Goal: Information Seeking & Learning: Learn about a topic

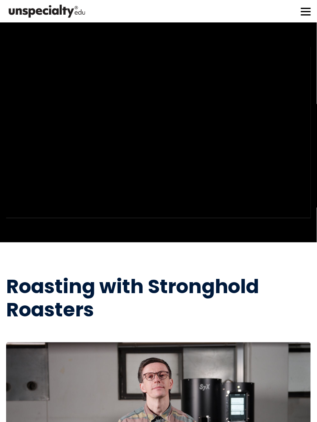
scroll to position [2, 0]
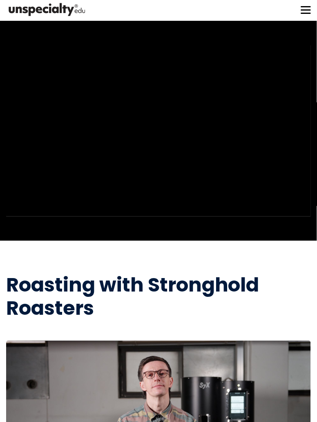
click at [297, 8] on div "Home About us Courses Community Tools My page" at bounding box center [158, 9] width 317 height 22
click at [301, 12] on button at bounding box center [306, 10] width 10 height 10
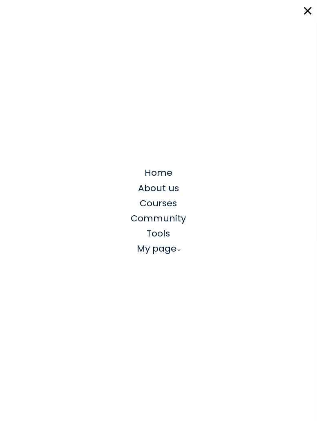
click at [161, 202] on span "Courses" at bounding box center [158, 203] width 37 height 13
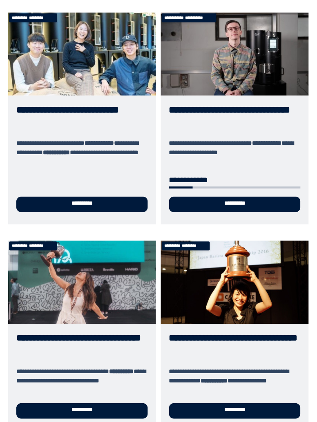
scroll to position [91, 0]
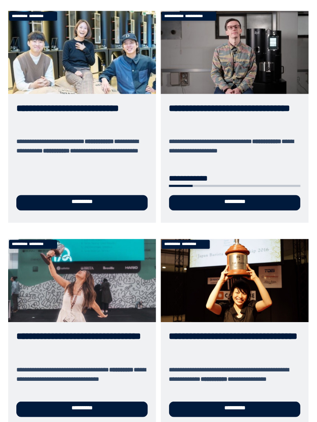
click at [109, 64] on link "**********" at bounding box center [82, 117] width 148 height 212
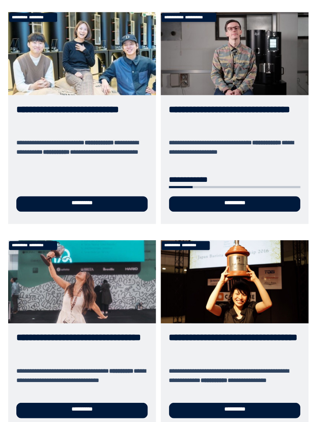
scroll to position [83, 0]
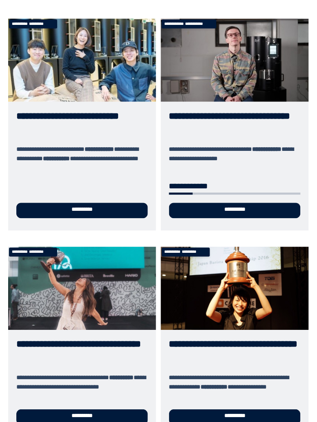
click at [239, 211] on link "**********" at bounding box center [235, 125] width 148 height 212
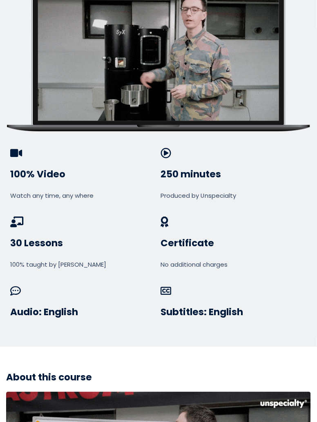
scroll to position [699, 0]
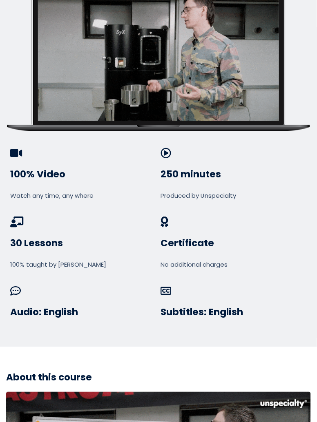
click at [163, 148] on span at bounding box center [234, 153] width 146 height 11
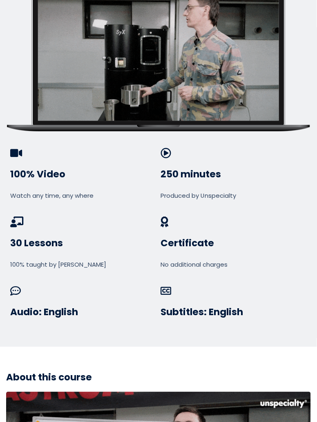
click at [189, 169] on h3 "250 minutes" at bounding box center [234, 175] width 146 height 12
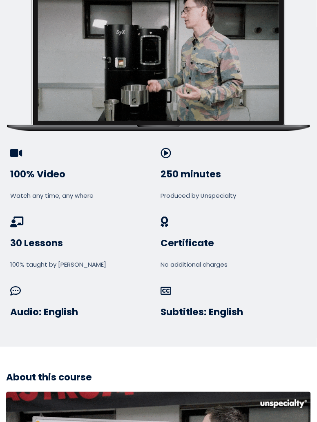
click at [165, 148] on span at bounding box center [234, 153] width 146 height 11
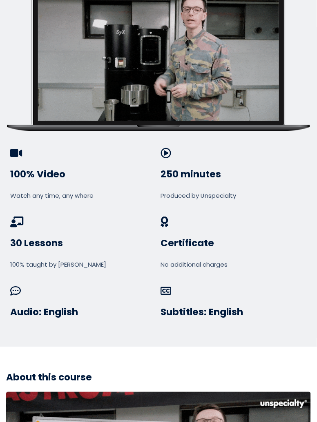
click at [193, 173] on h3 "250 minutes" at bounding box center [234, 175] width 146 height 12
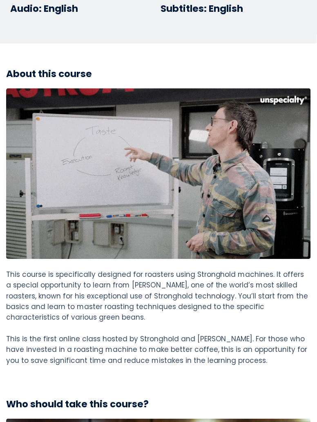
scroll to position [951, 0]
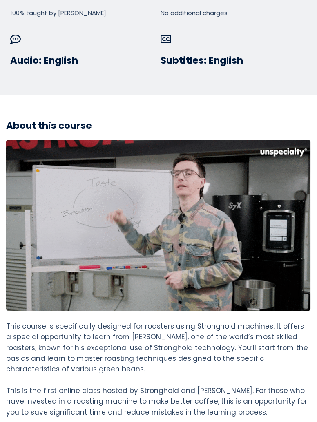
click at [251, 231] on img at bounding box center [158, 225] width 304 height 171
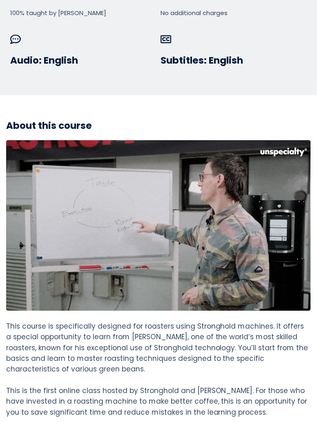
click at [270, 222] on img at bounding box center [158, 225] width 304 height 171
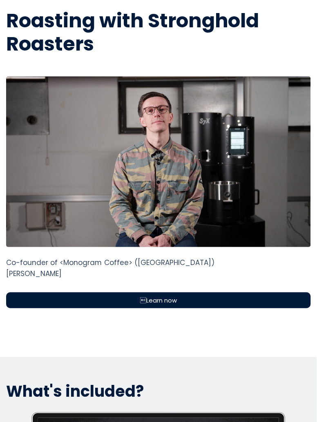
scroll to position [268, 0]
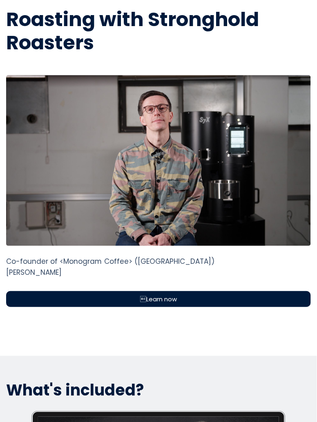
click at [182, 296] on div "Learn now" at bounding box center [158, 299] width 304 height 16
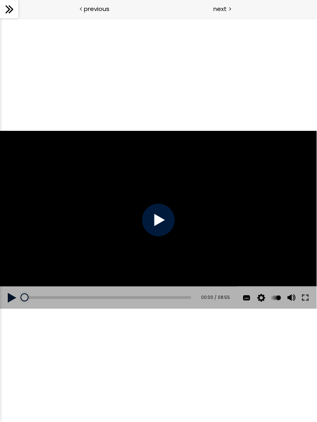
click at [10, 295] on button at bounding box center [12, 297] width 24 height 23
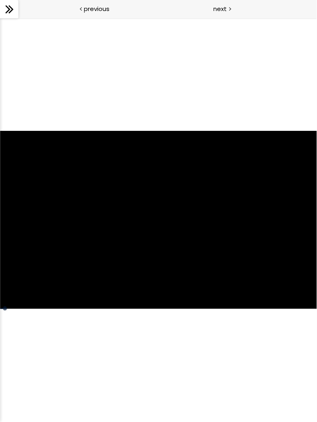
click at [301, 349] on div "Click for sound @keyframes VOLUME_SMALL_WAVE_FLASH { 0% { opacity: 0; } 33% { o…" at bounding box center [158, 220] width 317 height 404
click at [283, 335] on div "Click for sound @keyframes VOLUME_SMALL_WAVE_FLASH { 0% { opacity: 0; } 33% { o…" at bounding box center [158, 220] width 317 height 404
click at [296, 253] on div at bounding box center [158, 220] width 317 height 178
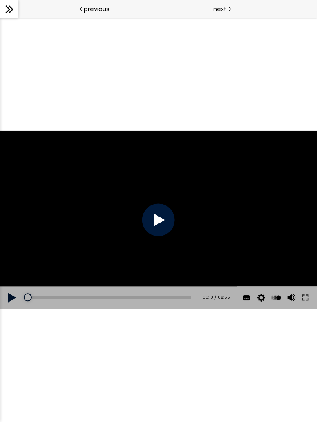
click at [12, 301] on button at bounding box center [12, 297] width 24 height 23
click at [304, 302] on button at bounding box center [305, 297] width 15 height 23
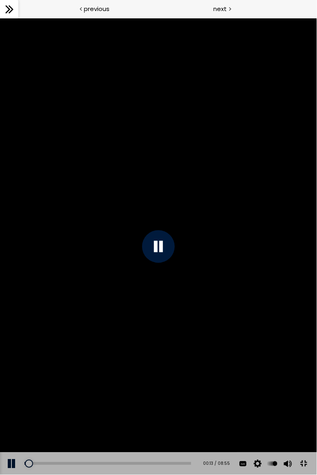
click at [244, 422] on button at bounding box center [243, 463] width 12 height 23
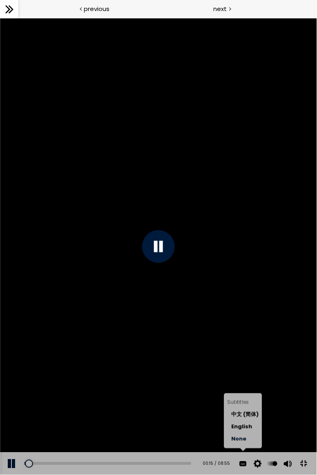
click at [246, 422] on span "English" at bounding box center [241, 426] width 21 height 8
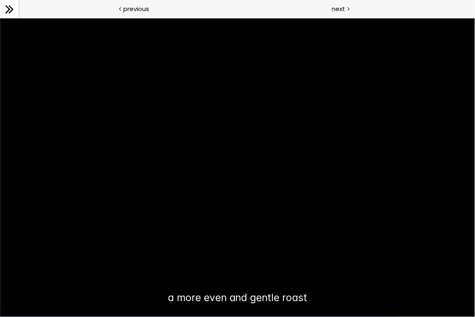
click at [0, 18] on div "Auto 1080p 720p 540p 360p 224p x 2 x 1.5 x 1.25 x 1 x 0.75 x 0.5" at bounding box center [0, 18] width 0 height 0
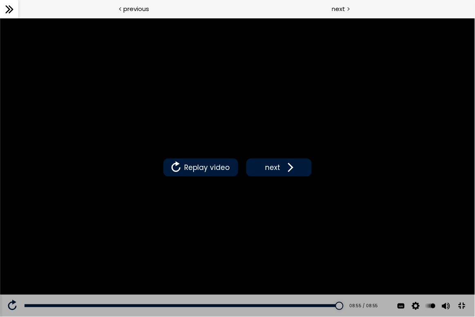
click at [293, 173] on span at bounding box center [288, 167] width 12 height 12
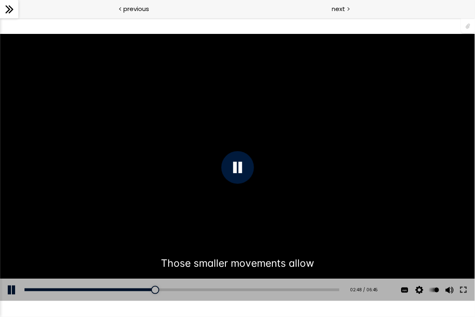
click at [234, 176] on div at bounding box center [237, 167] width 33 height 33
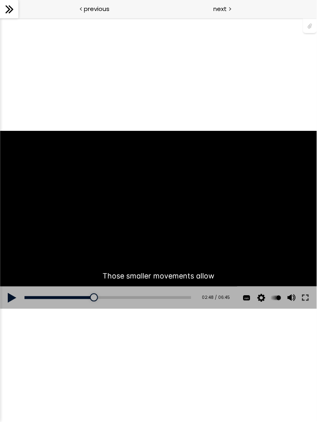
click at [14, 297] on button at bounding box center [12, 297] width 24 height 23
click at [306, 298] on button at bounding box center [305, 297] width 15 height 23
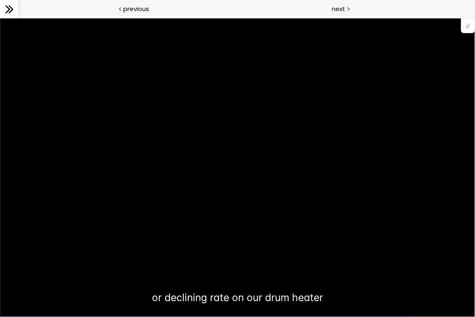
click at [255, 191] on div "You can download the roast profile image by clicking the 📎 above." at bounding box center [237, 166] width 475 height 267
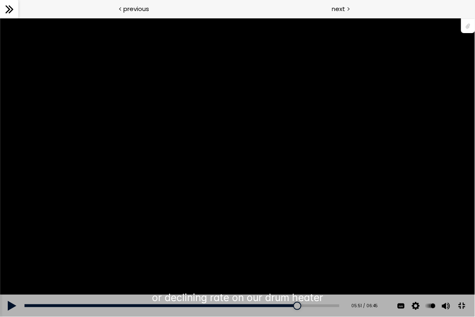
click at [260, 191] on div "You can download the roast profile image by clicking the 📎 above." at bounding box center [237, 166] width 475 height 267
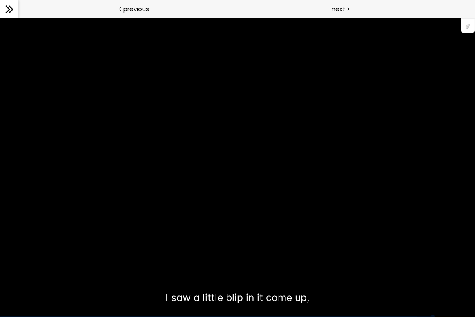
click at [0, 18] on div at bounding box center [0, 18] width 0 height 0
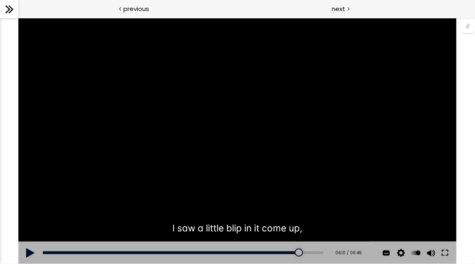
click at [28, 248] on button at bounding box center [30, 253] width 24 height 23
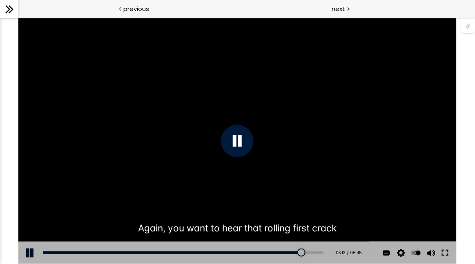
click at [316, 251] on button at bounding box center [444, 253] width 15 height 23
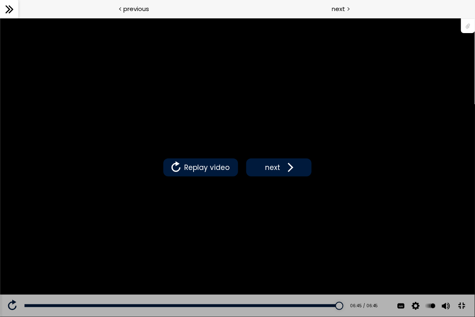
click at [276, 172] on span "next" at bounding box center [272, 167] width 19 height 11
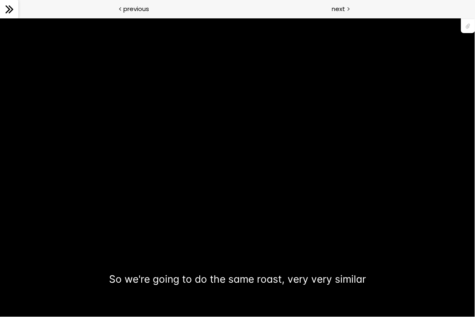
click at [316, 298] on button at bounding box center [463, 289] width 15 height 23
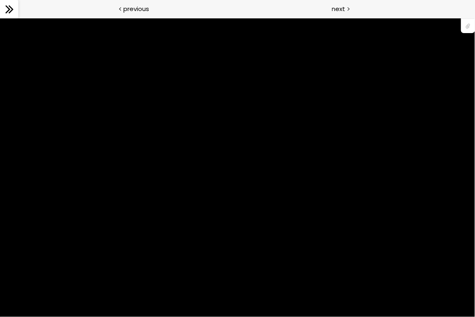
click at [127, 227] on div "You can download the roast profile image by clicking the 📎 above." at bounding box center [237, 166] width 475 height 267
click at [113, 225] on div "You can download the roast profile image by clicking the 📎 above." at bounding box center [237, 166] width 475 height 267
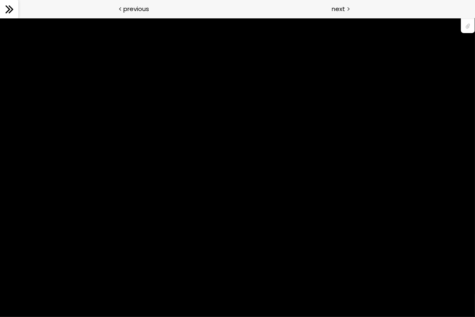
click at [275, 172] on span "next" at bounding box center [272, 167] width 19 height 11
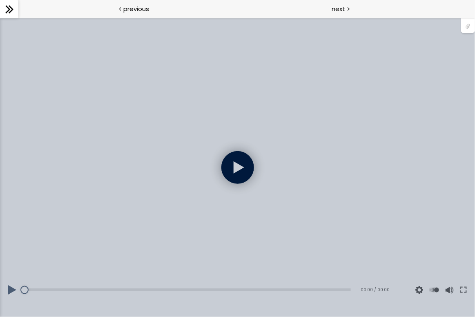
click at [82, 237] on div at bounding box center [237, 166] width 475 height 267
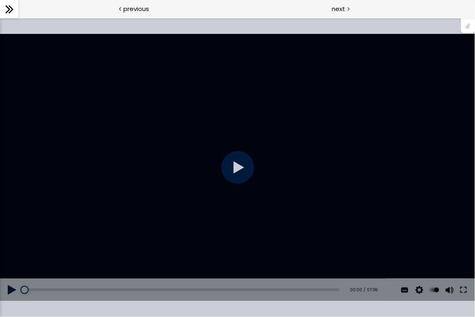
click at [239, 178] on div at bounding box center [237, 167] width 33 height 33
